Goal: Task Accomplishment & Management: Manage account settings

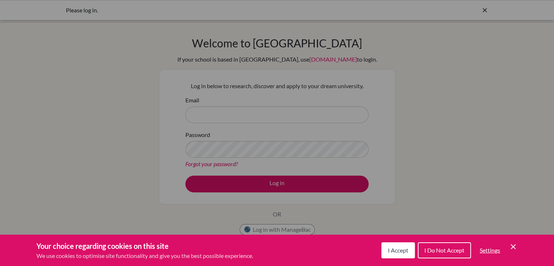
click at [384, 126] on div "Cookie Preferences" at bounding box center [277, 133] width 554 height 266
click at [393, 247] on span "I Accept" at bounding box center [398, 250] width 20 height 7
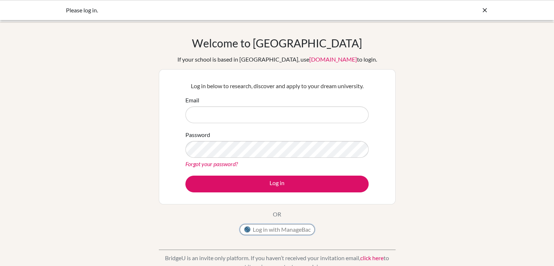
click at [288, 228] on button "Log in with ManageBac" at bounding box center [277, 229] width 75 height 11
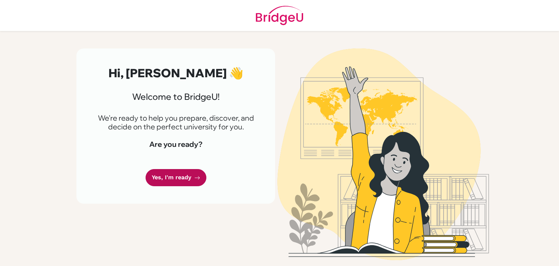
click at [179, 179] on link "Yes, I'm ready" at bounding box center [176, 177] width 61 height 17
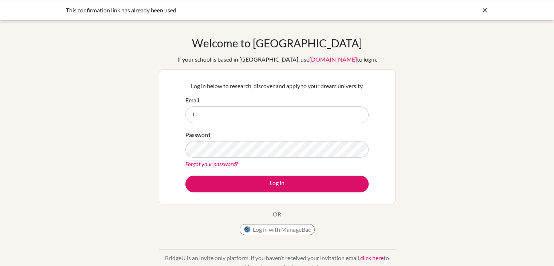
type input "[EMAIL_ADDRESS][DOMAIN_NAME]"
click at [210, 165] on link "Forgot your password?" at bounding box center [211, 163] width 52 height 7
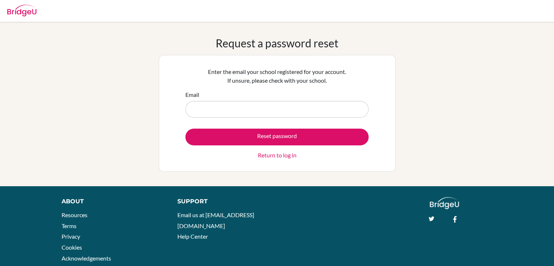
click at [233, 107] on input "Email" at bounding box center [276, 109] width 183 height 17
type input "hiveshmehta10@gmail.com"
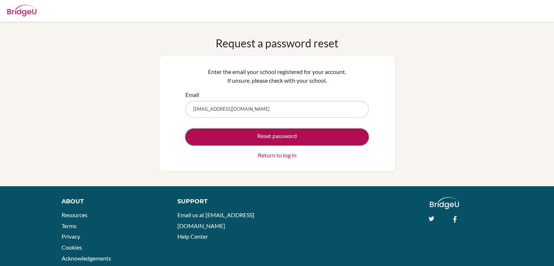
click at [274, 135] on button "Reset password" at bounding box center [276, 137] width 183 height 17
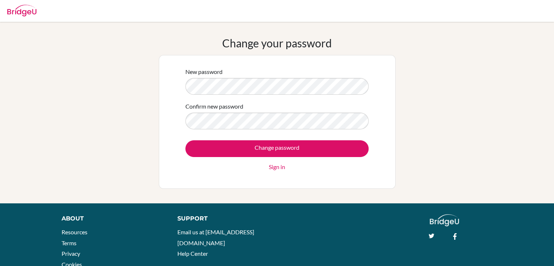
click at [185, 140] on input "Change password" at bounding box center [276, 148] width 183 height 17
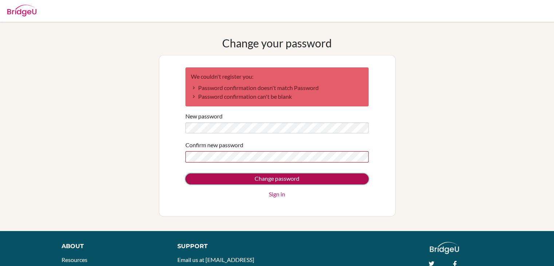
click at [271, 178] on input "Change password" at bounding box center [276, 178] width 183 height 11
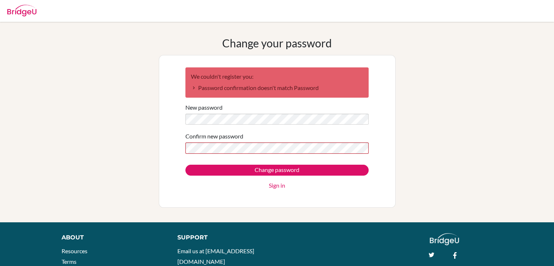
click at [280, 187] on link "Sign in" at bounding box center [277, 185] width 16 height 9
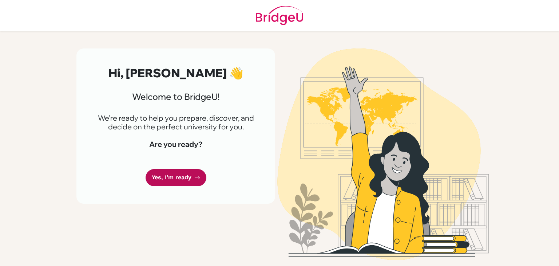
click at [197, 180] on icon at bounding box center [197, 178] width 6 height 6
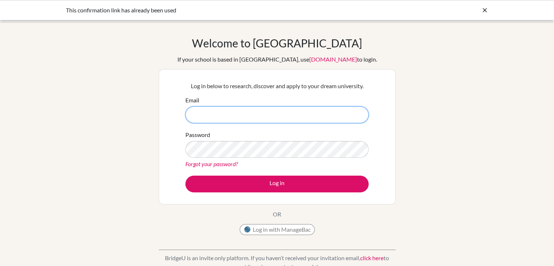
click at [266, 110] on input "Email" at bounding box center [276, 114] width 183 height 17
type input "[EMAIL_ADDRESS][DOMAIN_NAME]"
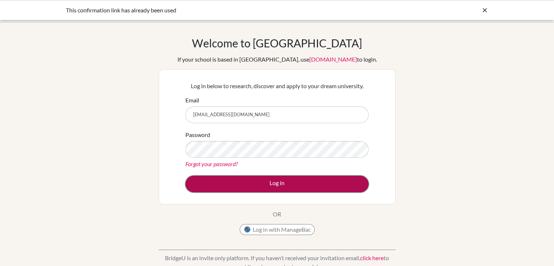
click at [316, 184] on button "Log in" at bounding box center [276, 184] width 183 height 17
